Goal: Check status

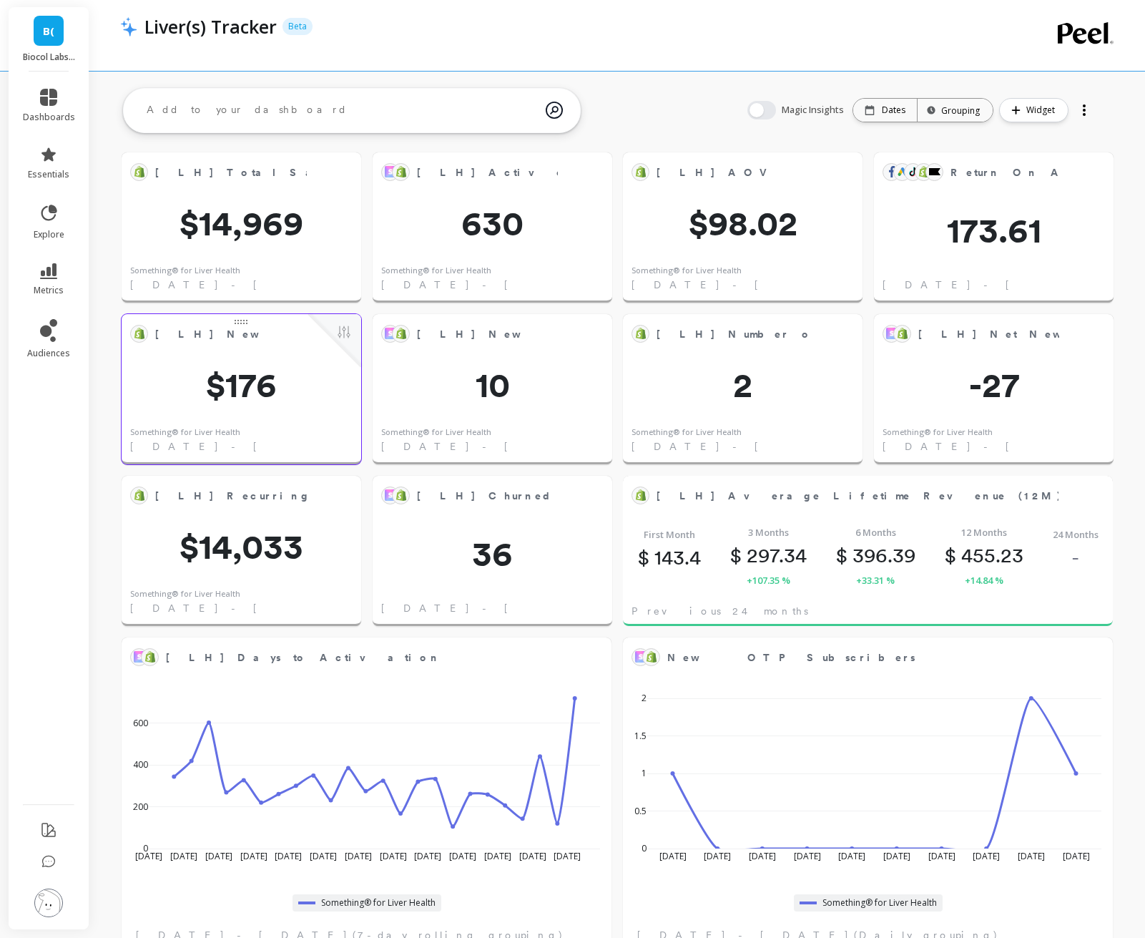
scroll to position [250, 961]
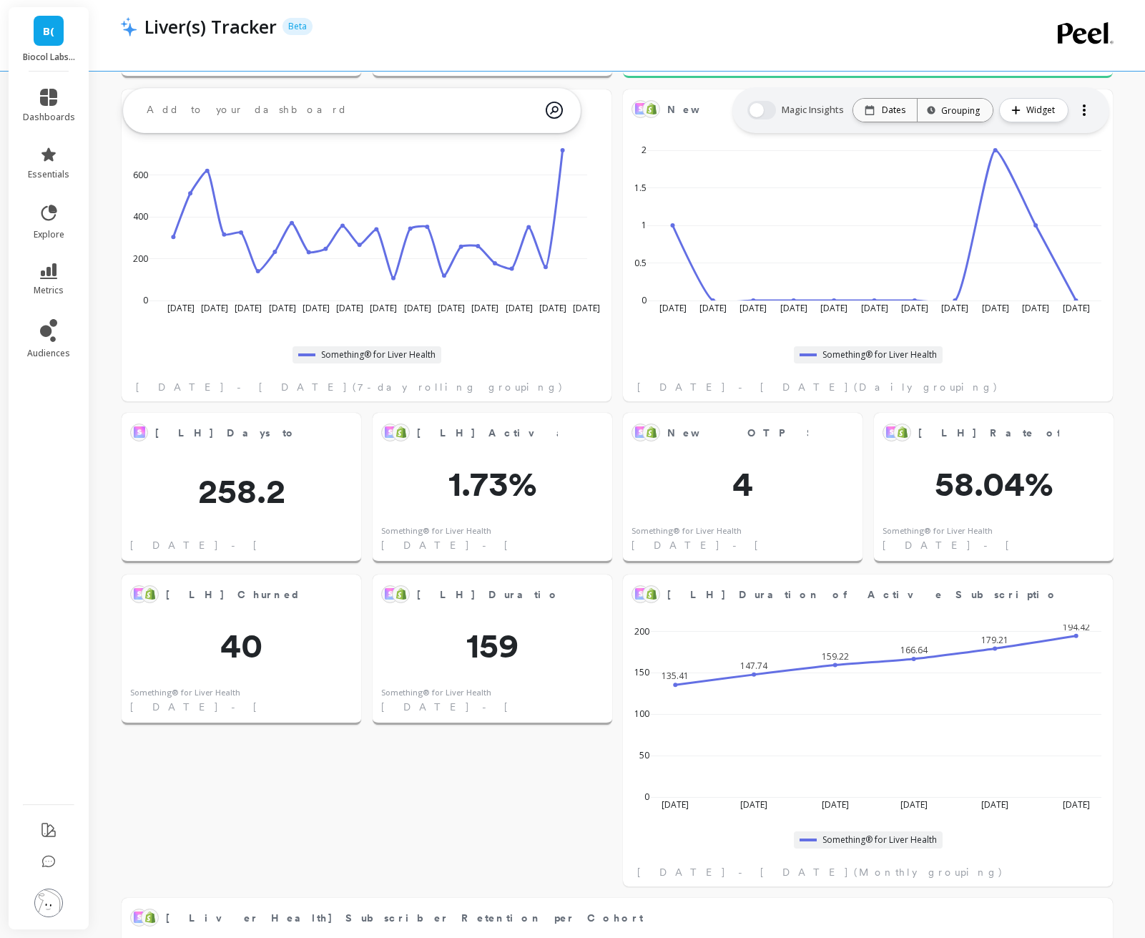
scroll to position [542, 0]
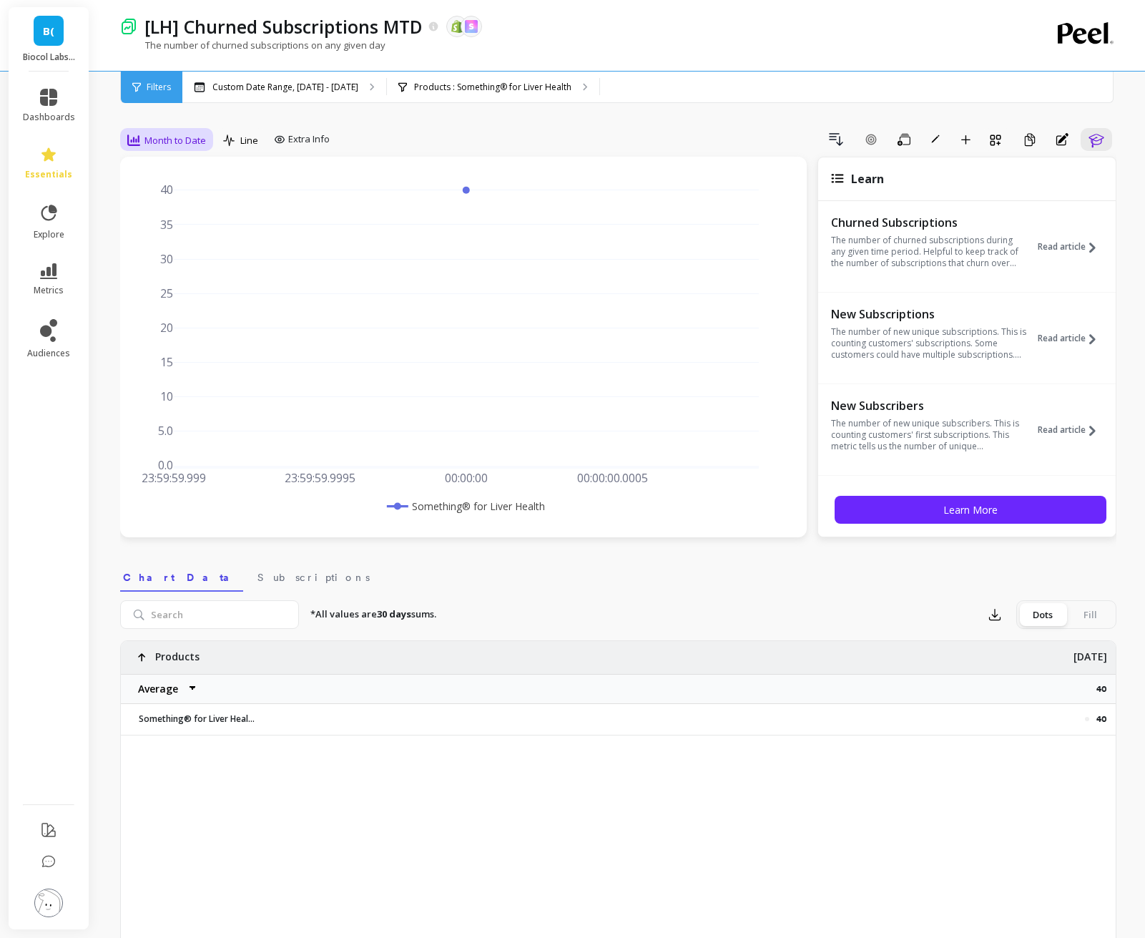
click at [147, 144] on span "Month to Date" at bounding box center [175, 141] width 62 height 14
click at [150, 200] on div "Daily" at bounding box center [173, 200] width 82 height 14
click at [184, 134] on span "Month to Date" at bounding box center [175, 141] width 62 height 14
click at [160, 197] on div "Daily" at bounding box center [173, 200] width 82 height 14
